Goal: Complete application form: Complete application form

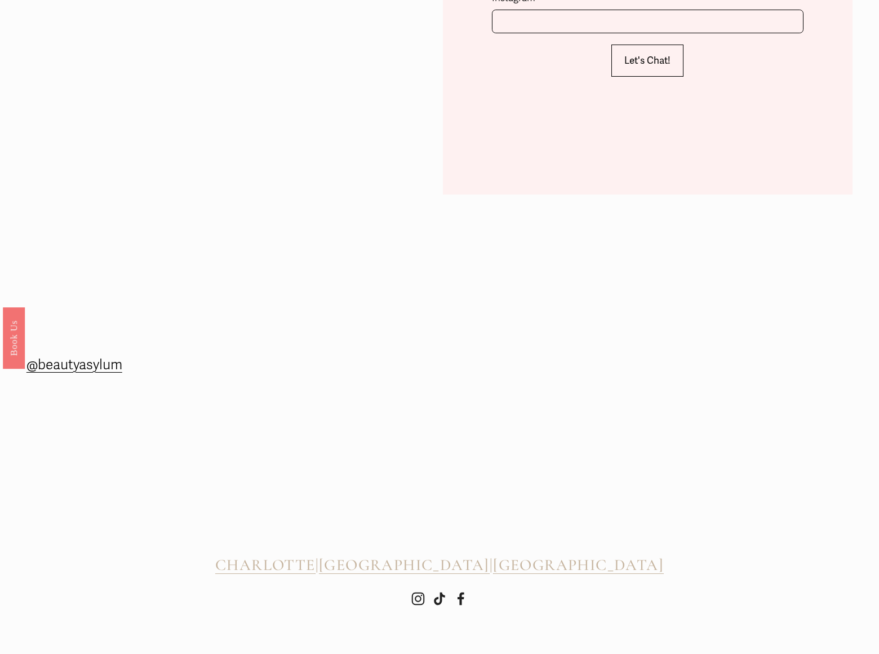
scroll to position [447, 0]
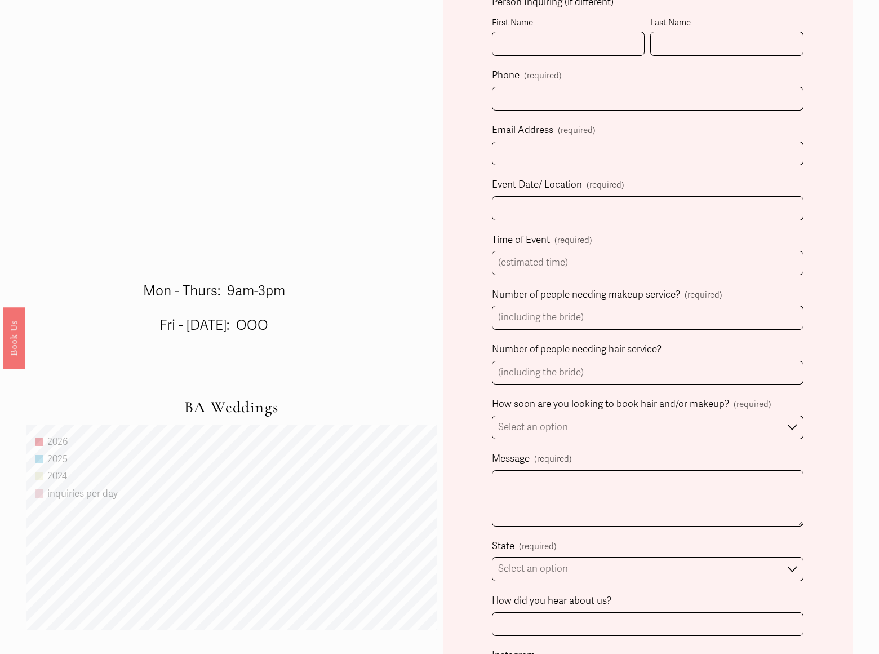
select select "Immediately"
select select "Please Select One"
type input "[PERSON_NAME]"
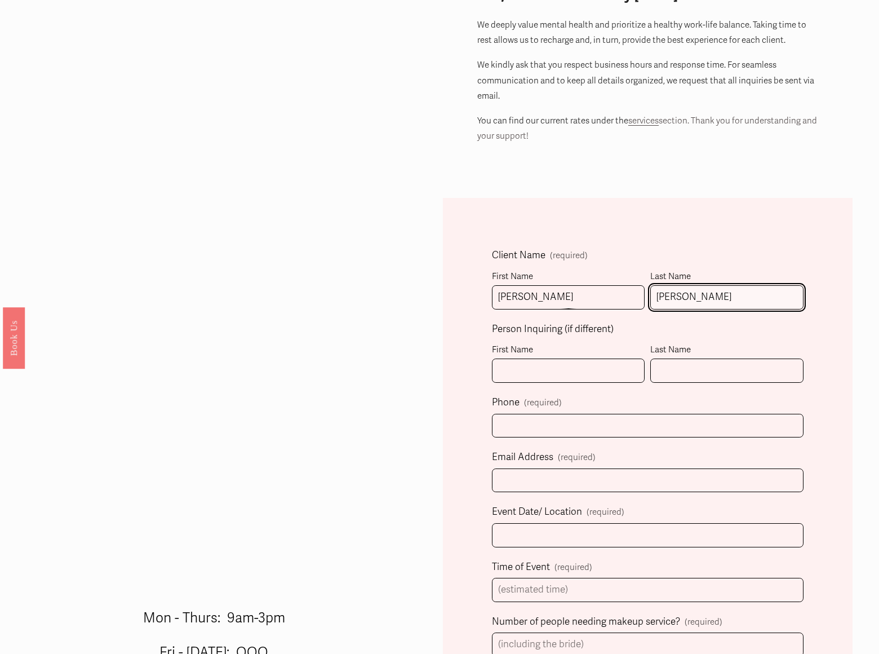
type input "[PERSON_NAME]"
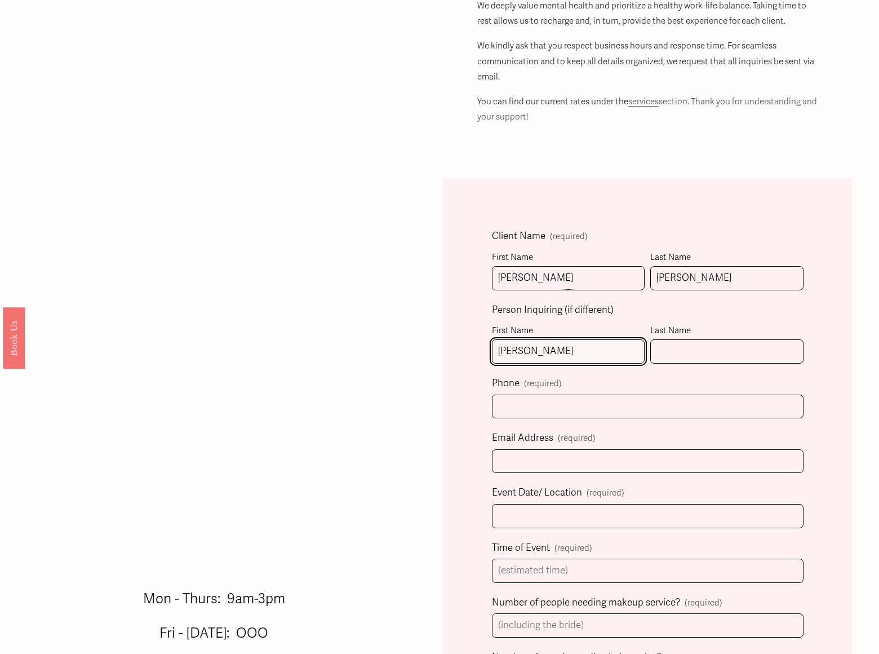
type input "[PERSON_NAME]"
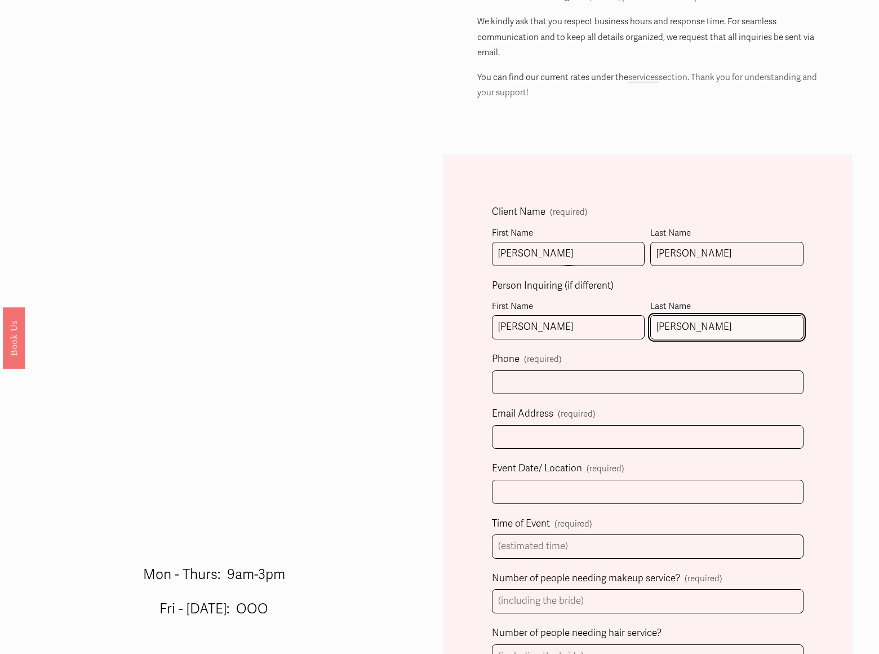
type input "[PERSON_NAME]"
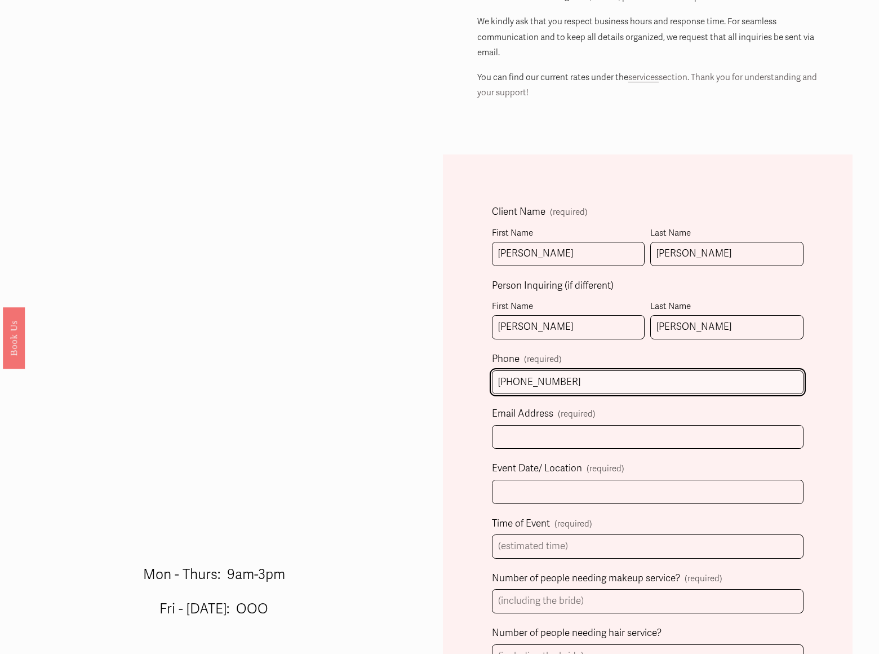
type input "[PHONE_NUMBER]"
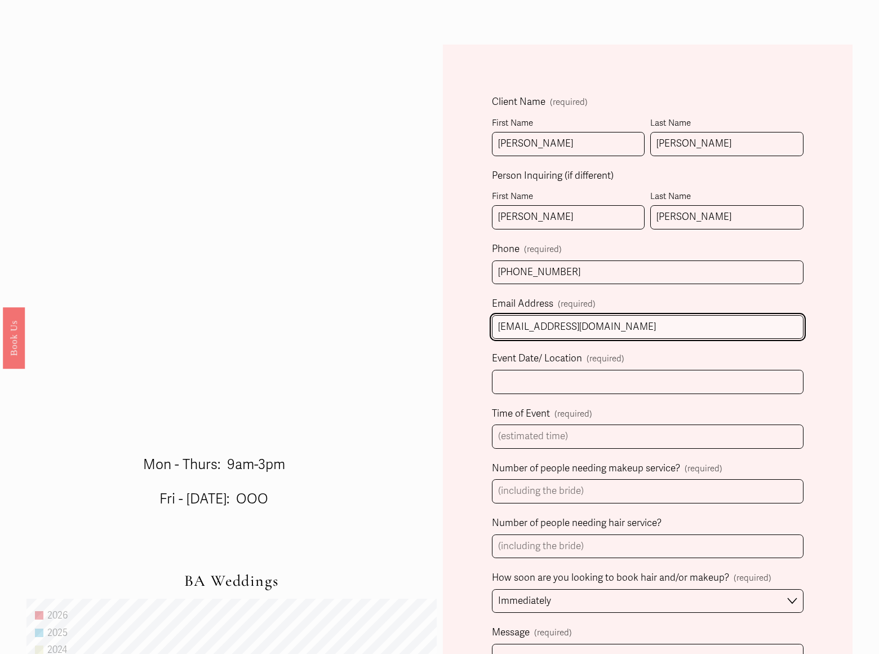
type input "[EMAIL_ADDRESS][DOMAIN_NAME]"
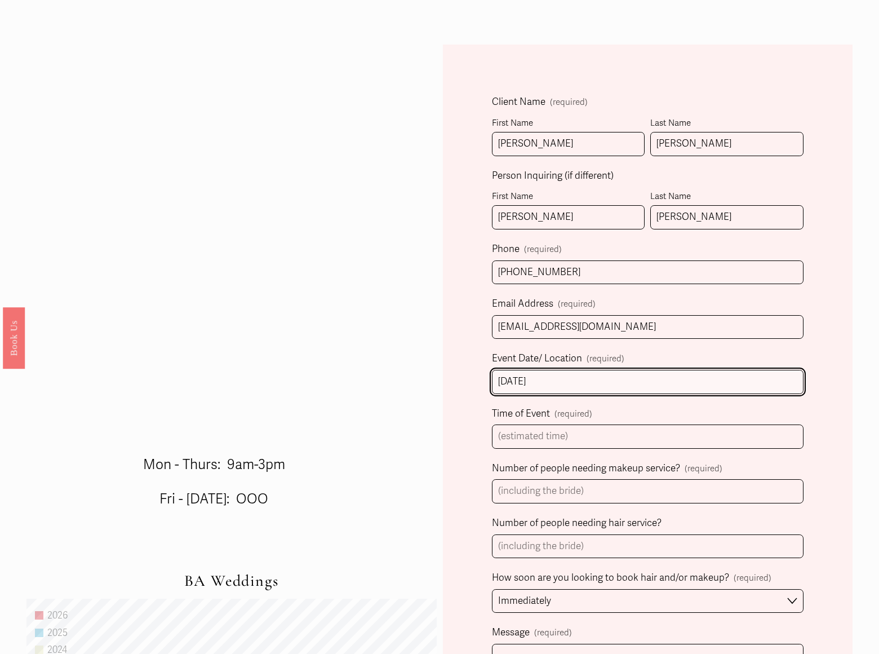
type input "[DATE]"
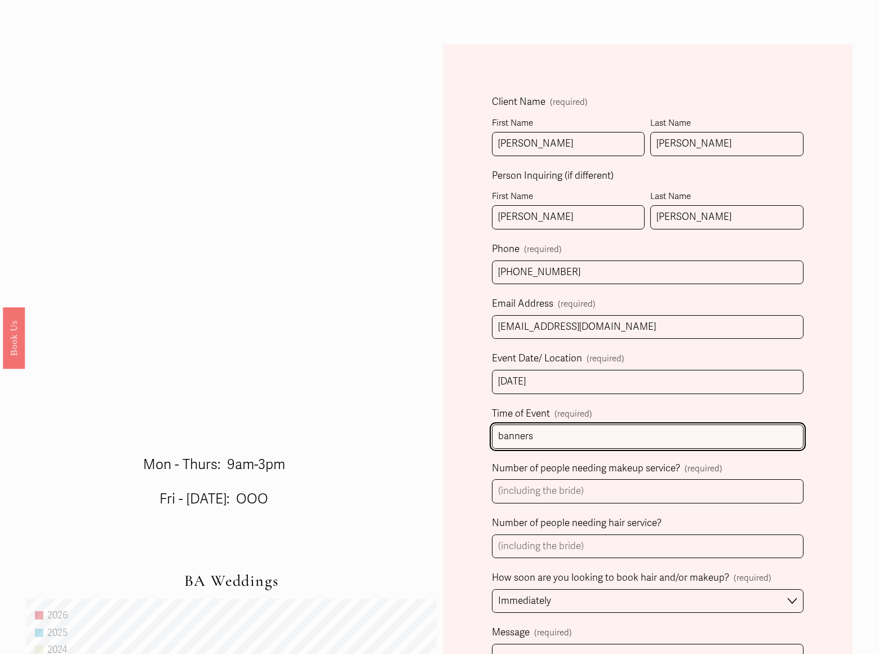
type input "banners"
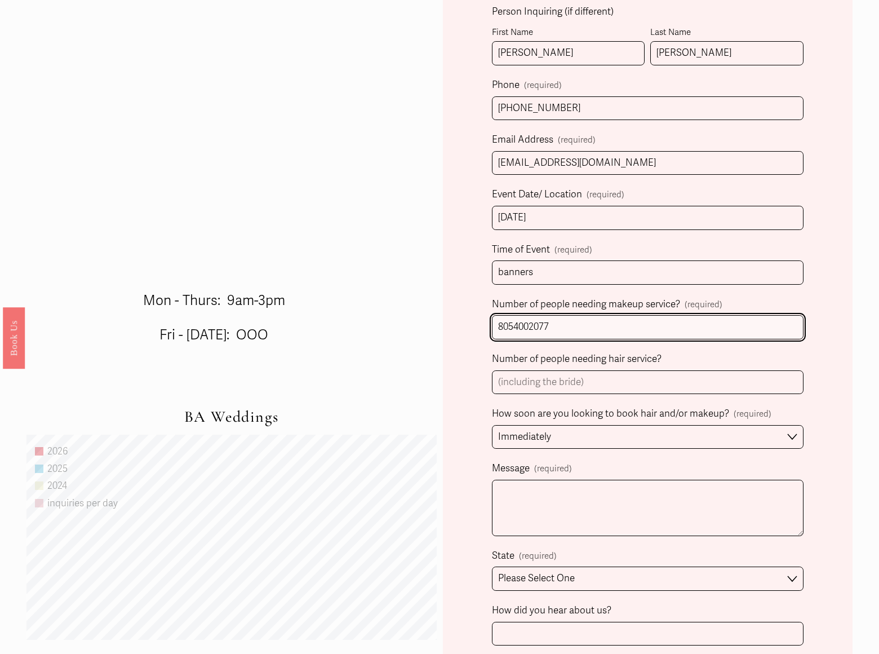
type input "8054002077"
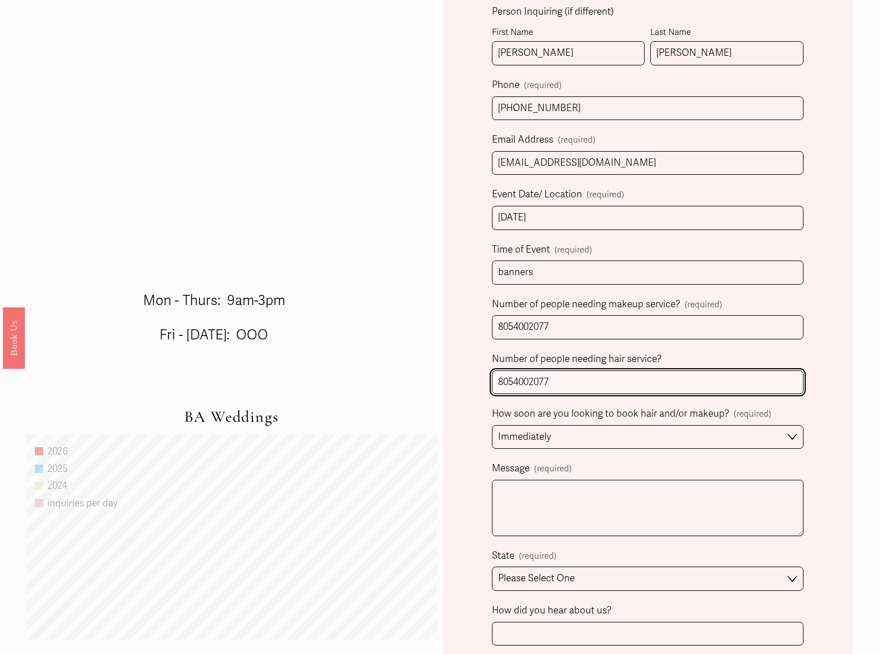
type input "8054002077"
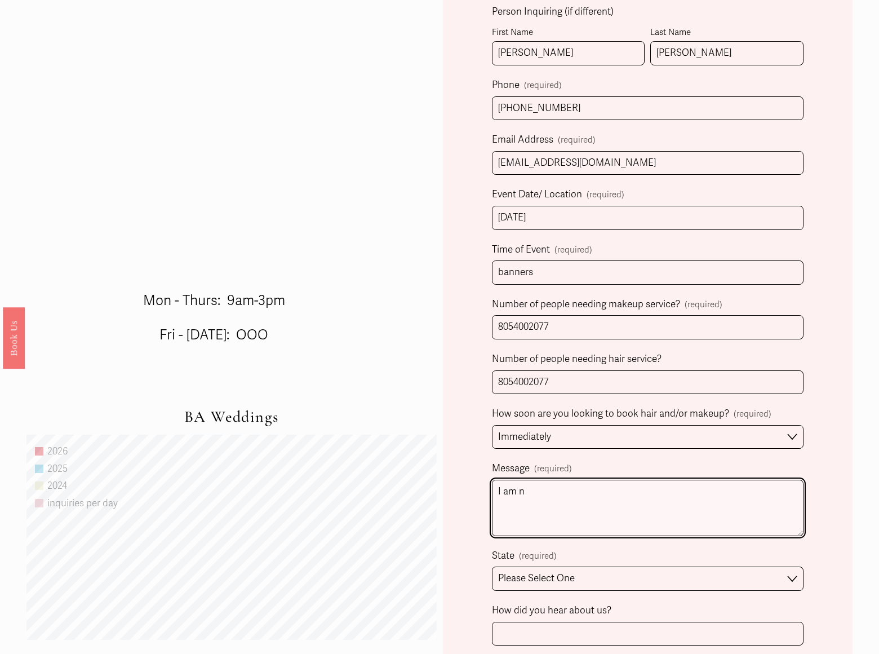
scroll to position [618, 0]
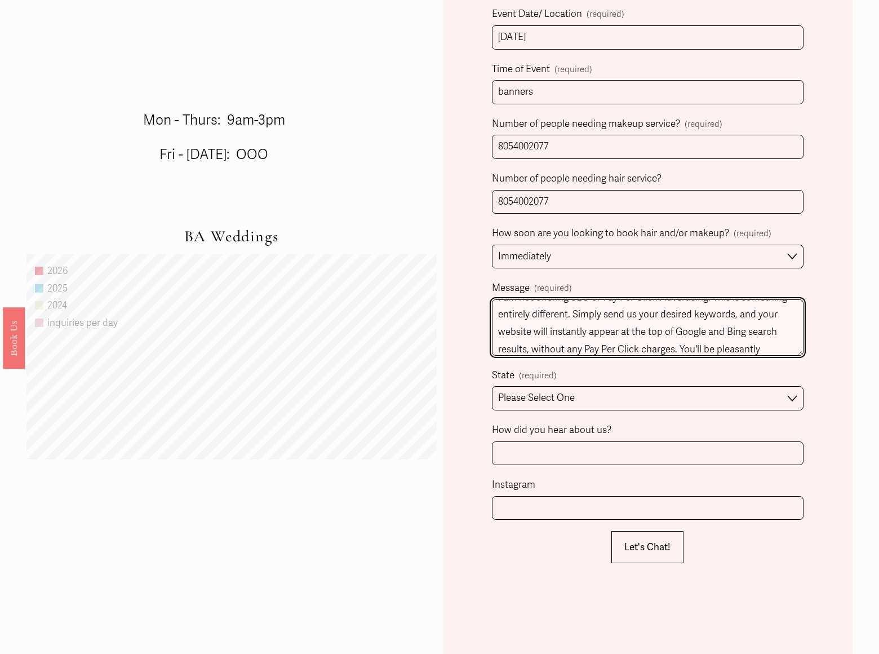
type textarea "I am not offering SEO or Pay Per Click Advertising. This is something entirely …"
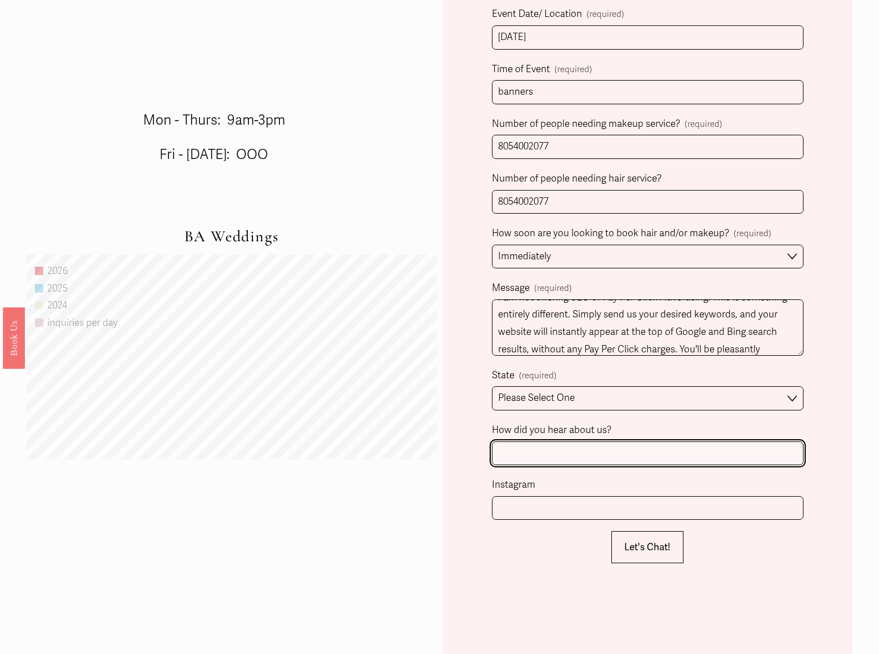
scroll to position [31, 0]
type input "banners"
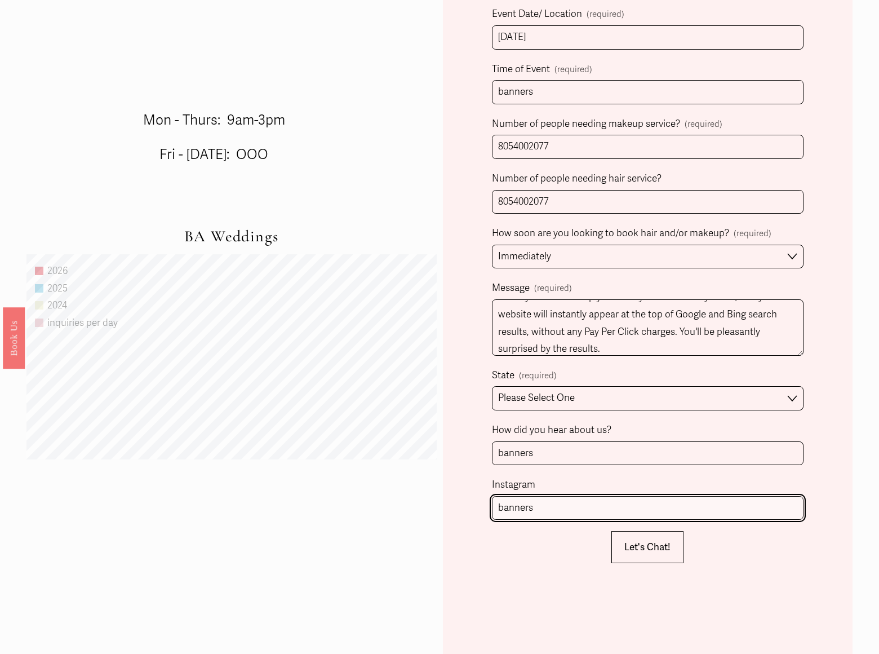
scroll to position [799, 0]
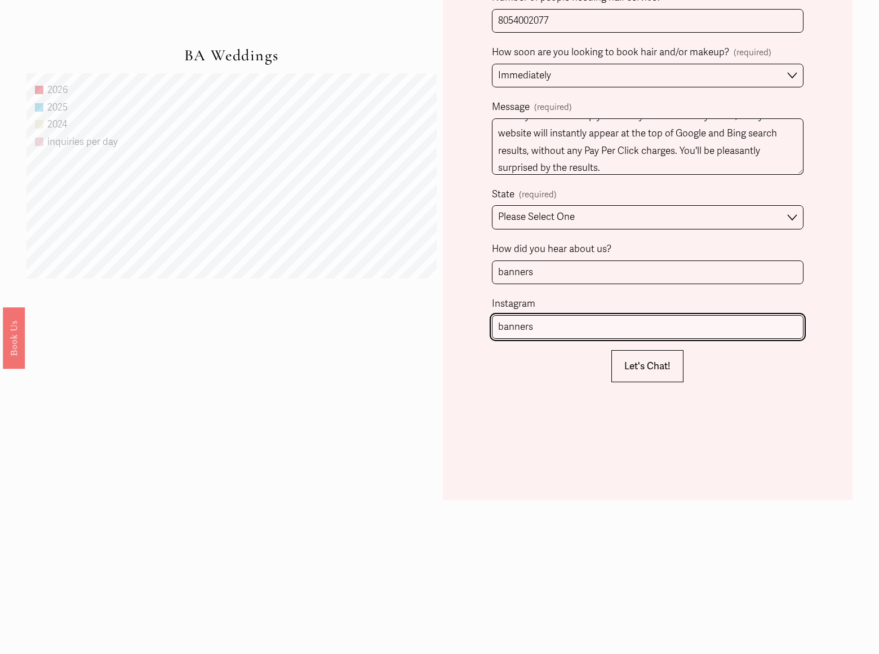
type input "banners"
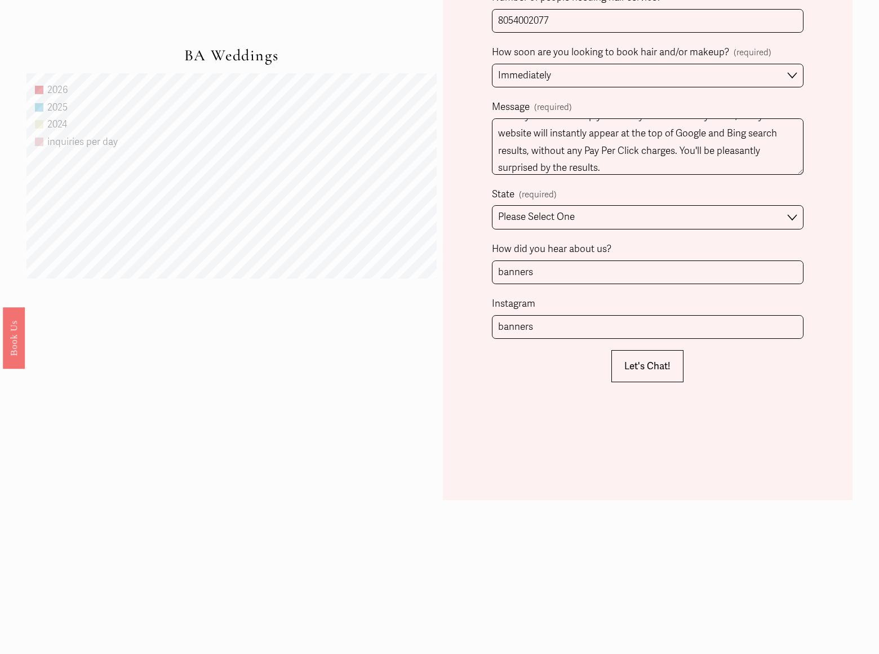
click at [648, 366] on span "Let's Chat!" at bounding box center [647, 366] width 46 height 12
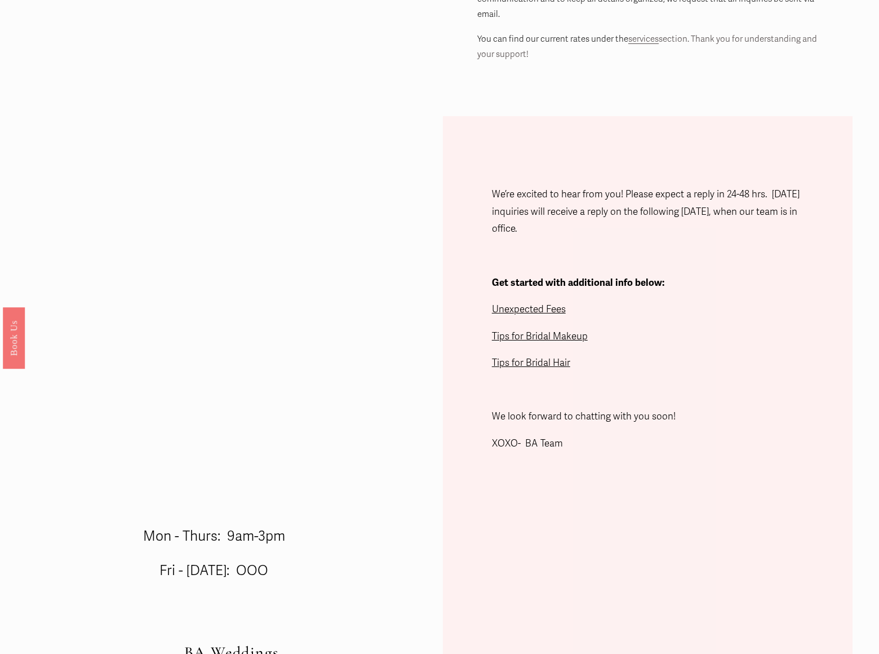
scroll to position [199, 0]
